Goal: Navigation & Orientation: Find specific page/section

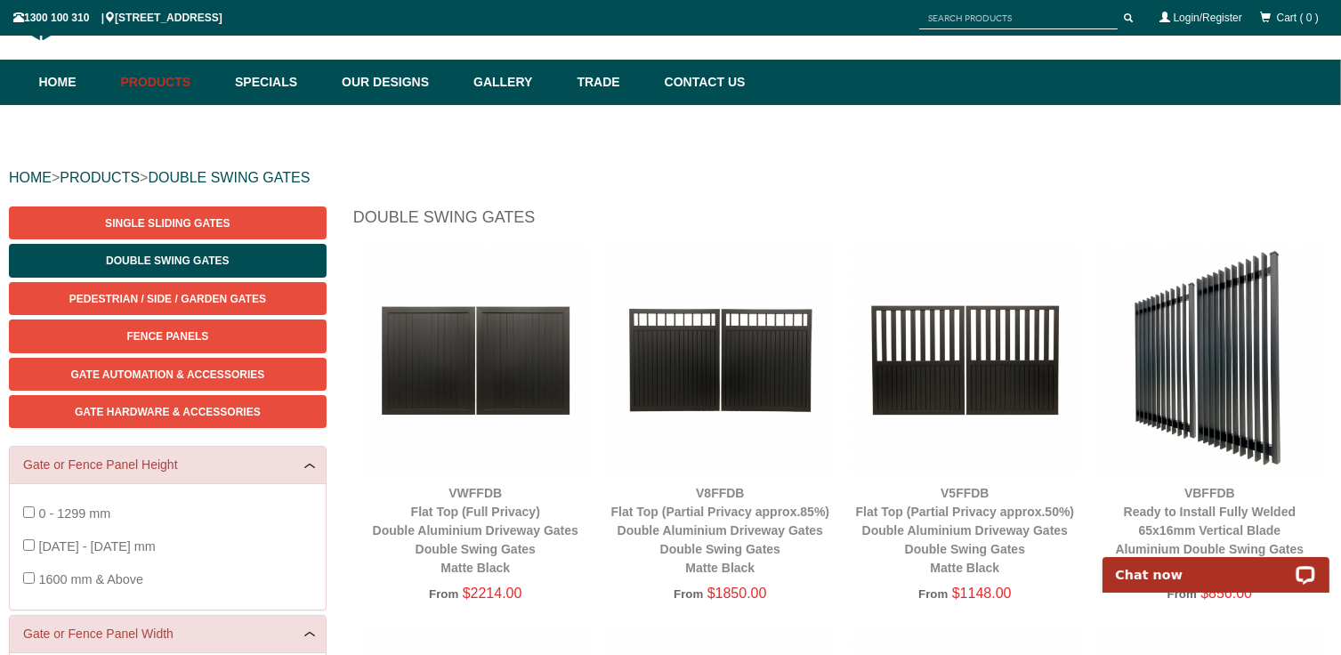
scroll to position [73, 0]
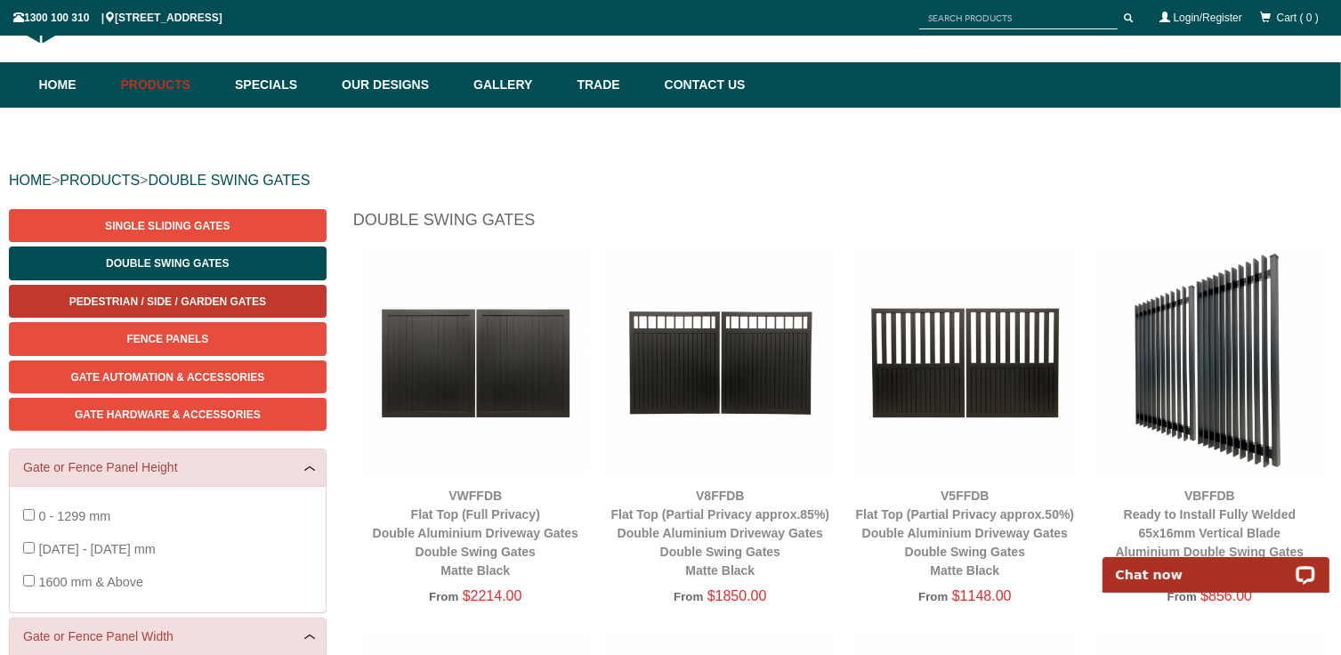
click at [190, 309] on link "Pedestrian / Side / Garden Gates" at bounding box center [168, 301] width 318 height 33
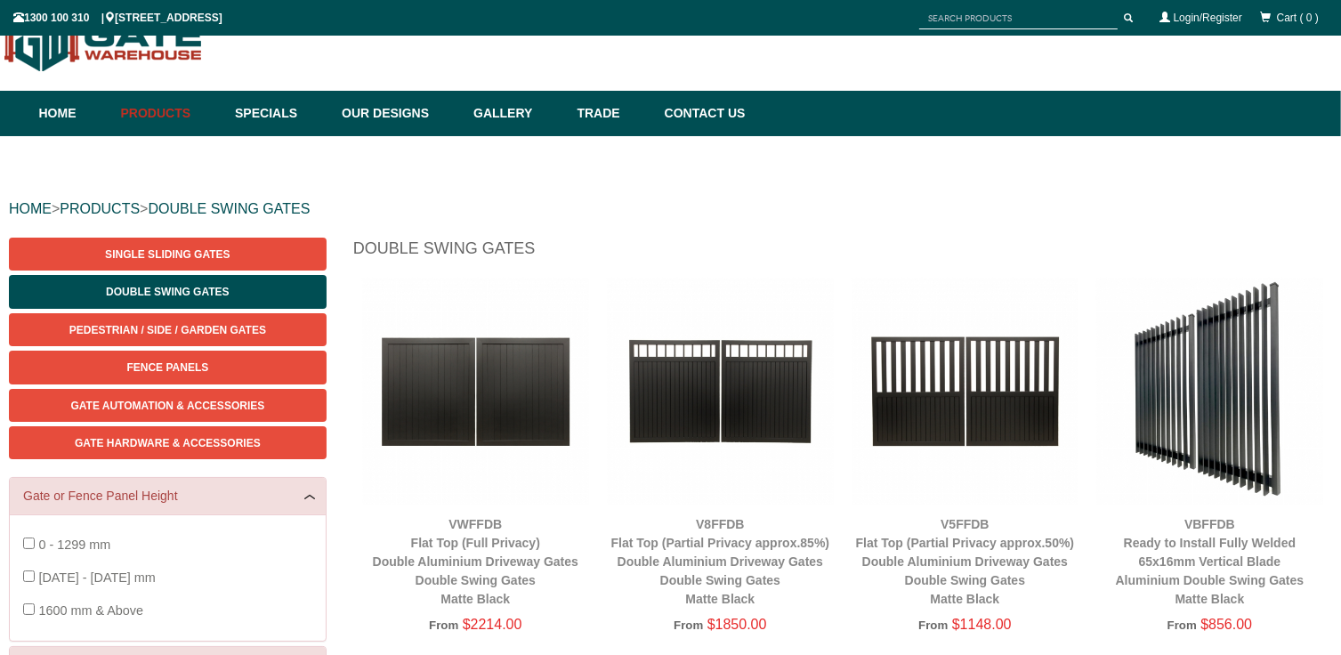
scroll to position [73, 0]
